Goal: Information Seeking & Learning: Learn about a topic

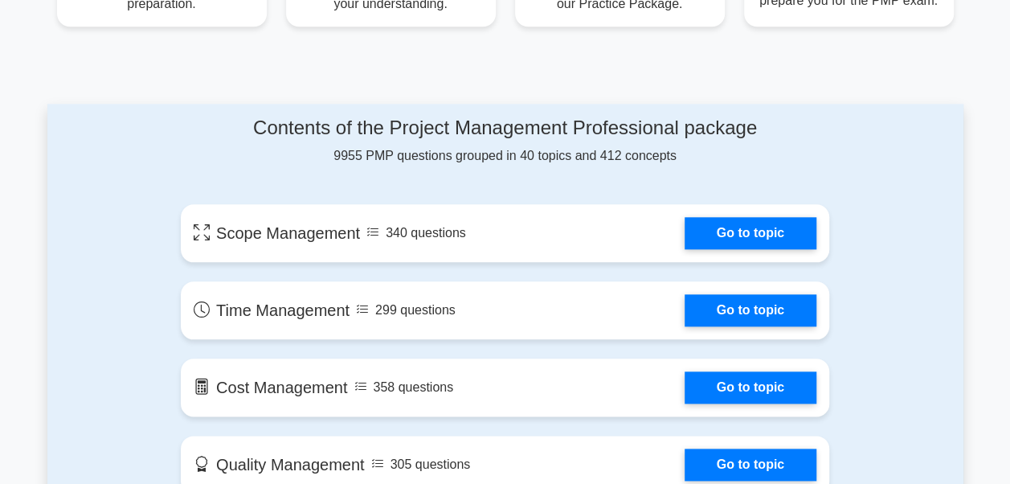
scroll to position [760, 0]
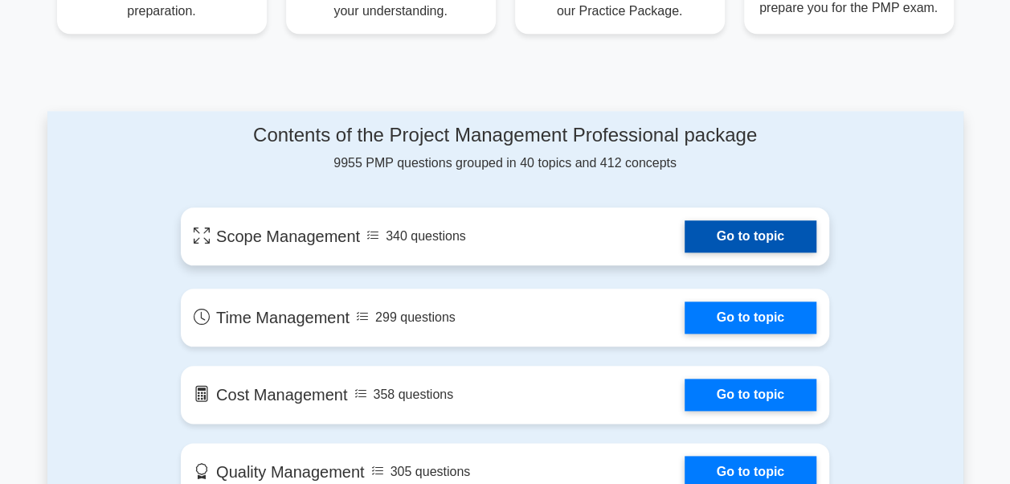
click at [727, 231] on link "Go to topic" at bounding box center [750, 236] width 132 height 32
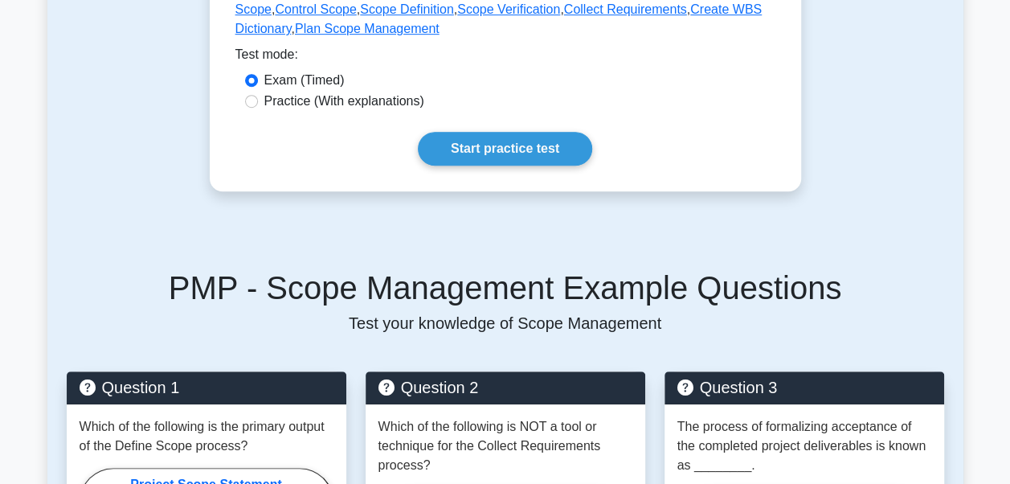
scroll to position [477, 0]
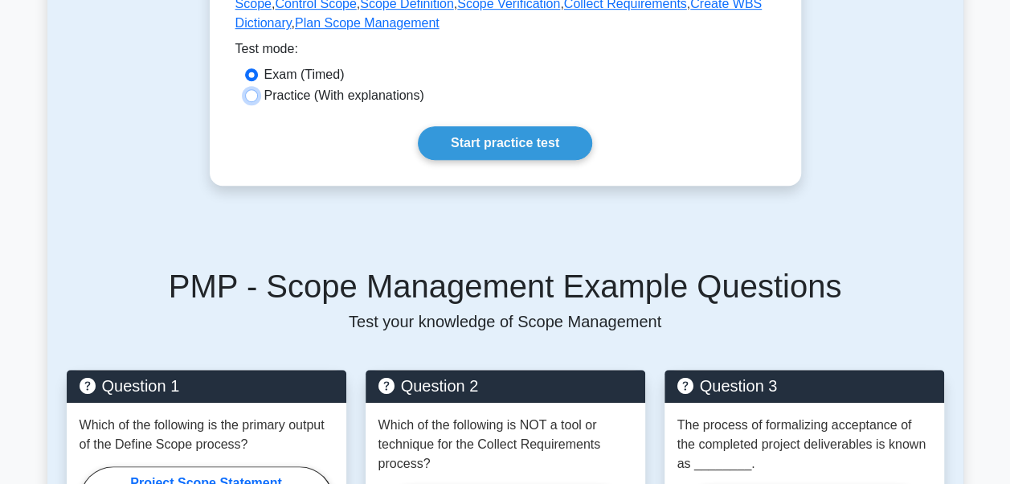
click at [254, 92] on input "Practice (With explanations)" at bounding box center [251, 95] width 13 height 13
radio input "true"
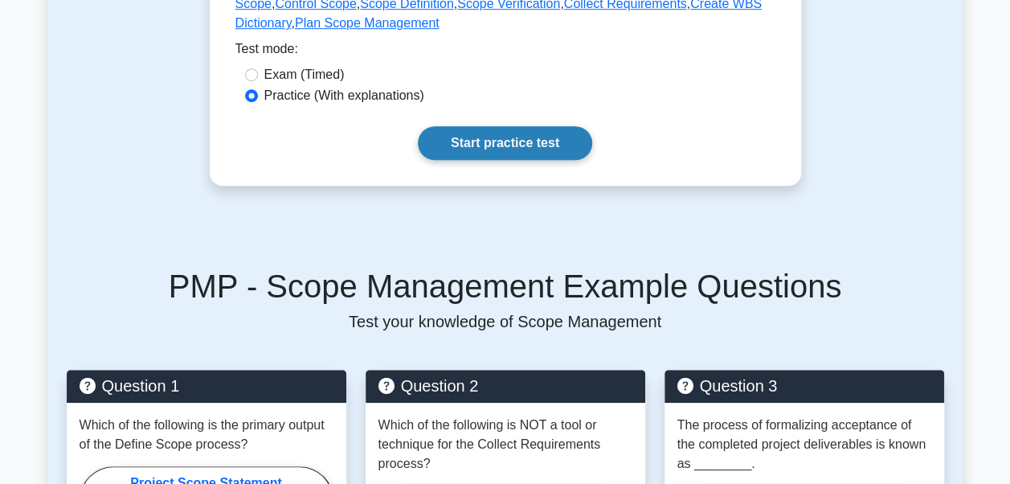
click at [506, 144] on link "Start practice test" at bounding box center [505, 143] width 174 height 34
